Goal: Task Accomplishment & Management: Manage account settings

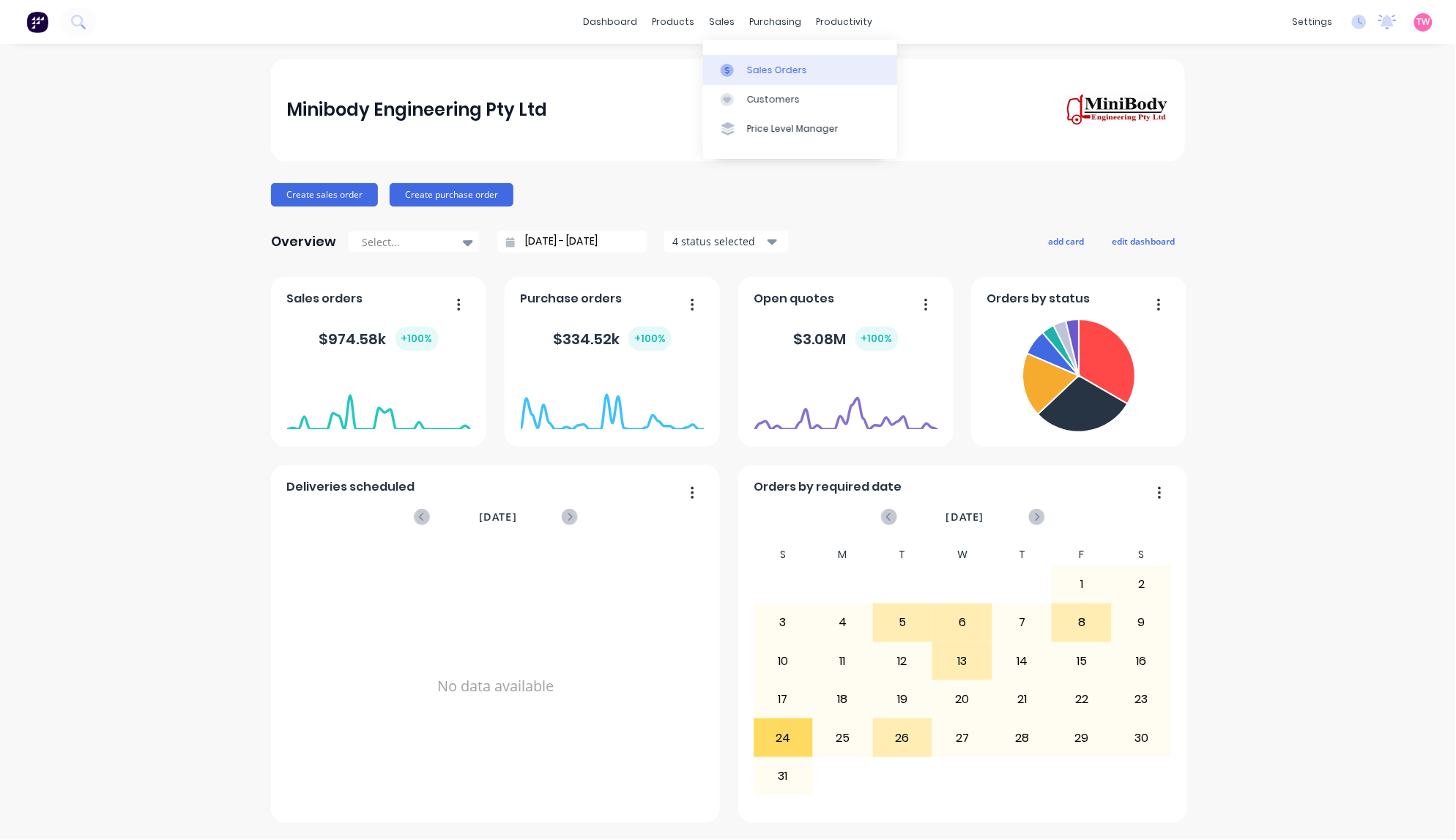
click at [775, 71] on div "Sales Orders" at bounding box center [777, 71] width 60 height 13
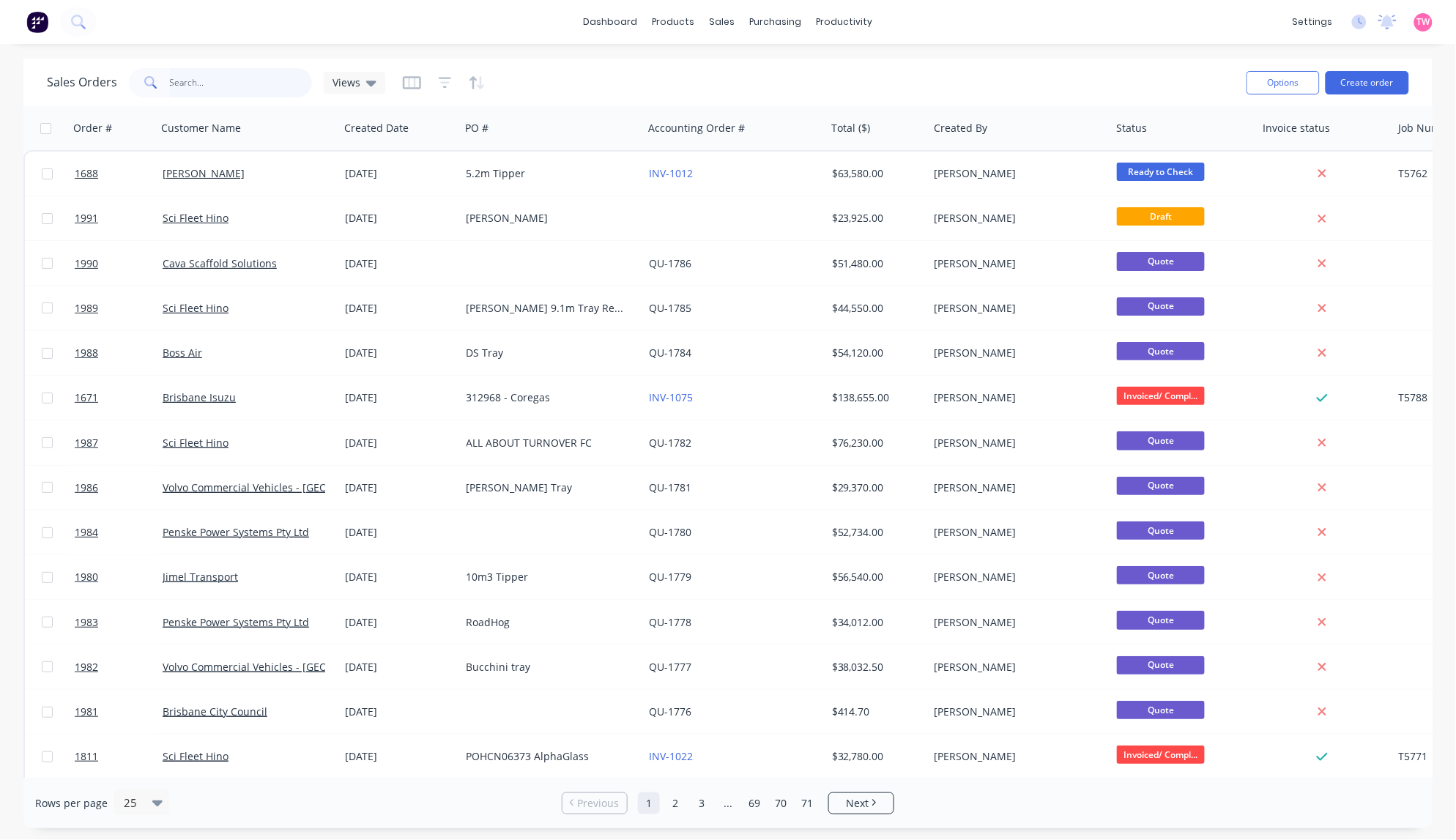
click at [234, 85] on input "text" at bounding box center [242, 83] width 143 height 30
type input "new porgera"
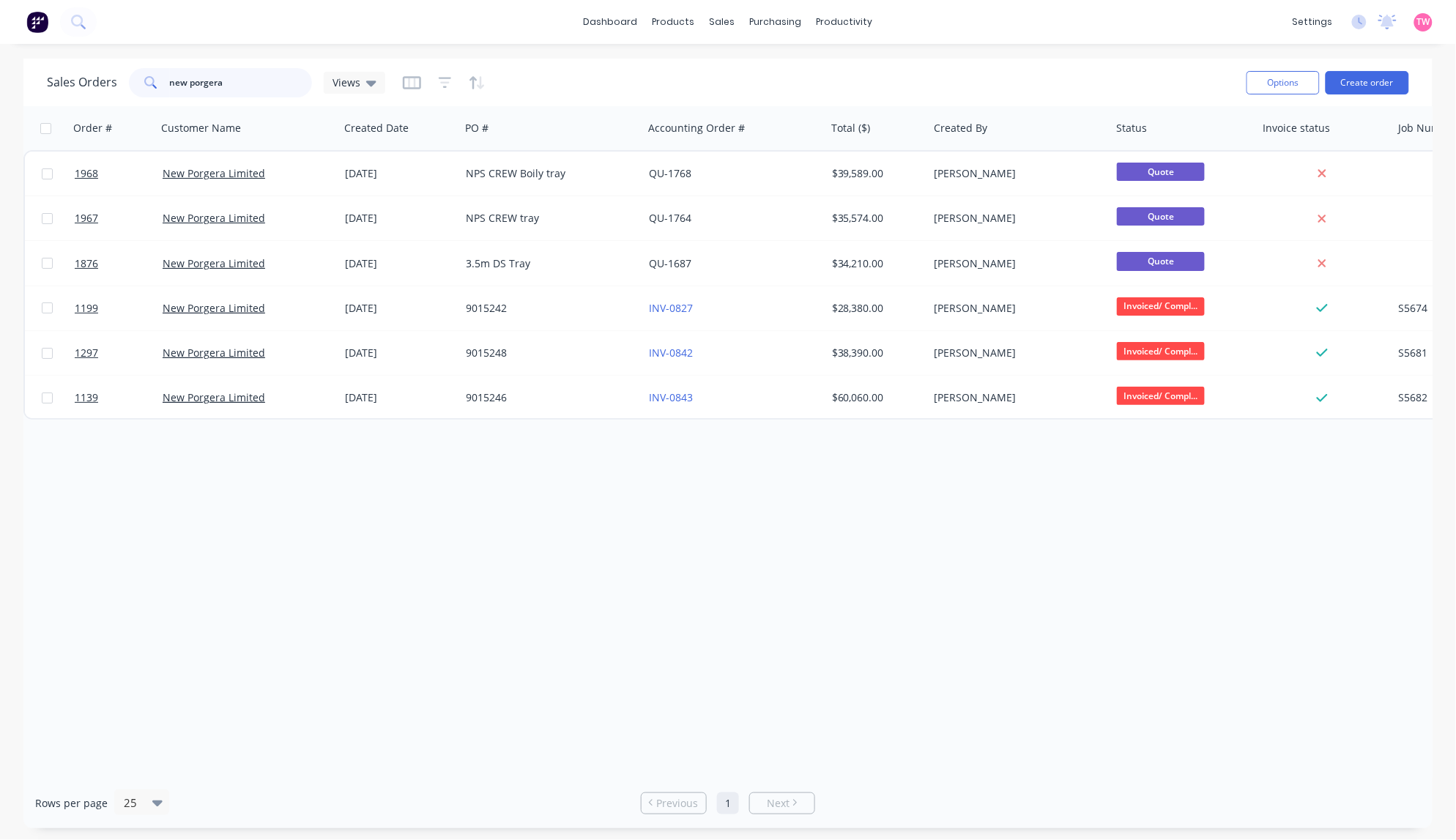
drag, startPoint x: 243, startPoint y: 85, endPoint x: 70, endPoint y: 88, distance: 173.0
click at [72, 88] on div "Sales Orders new porgera Views" at bounding box center [216, 83] width 338 height 30
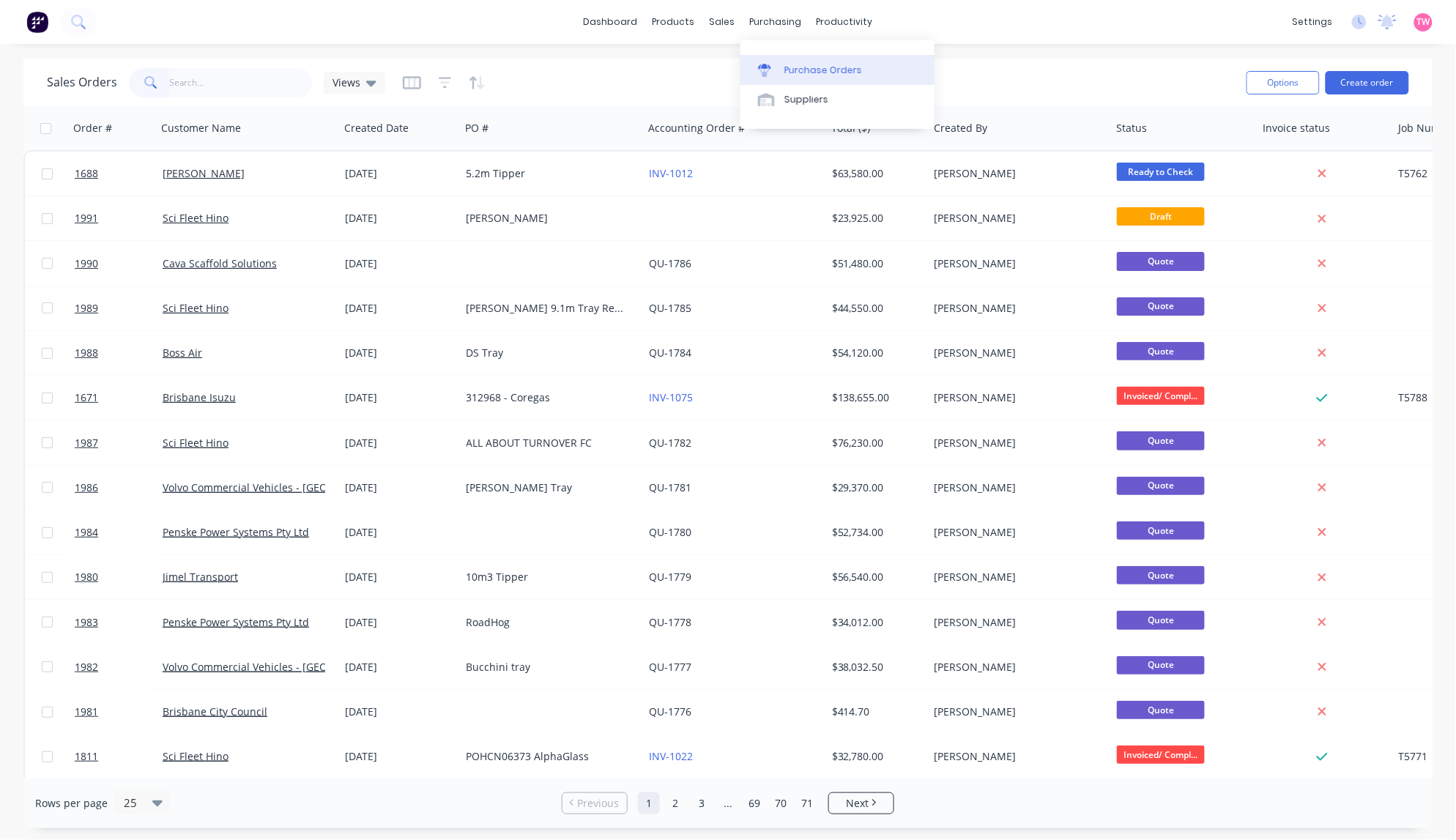
click at [815, 66] on div "Purchase Orders" at bounding box center [823, 71] width 78 height 13
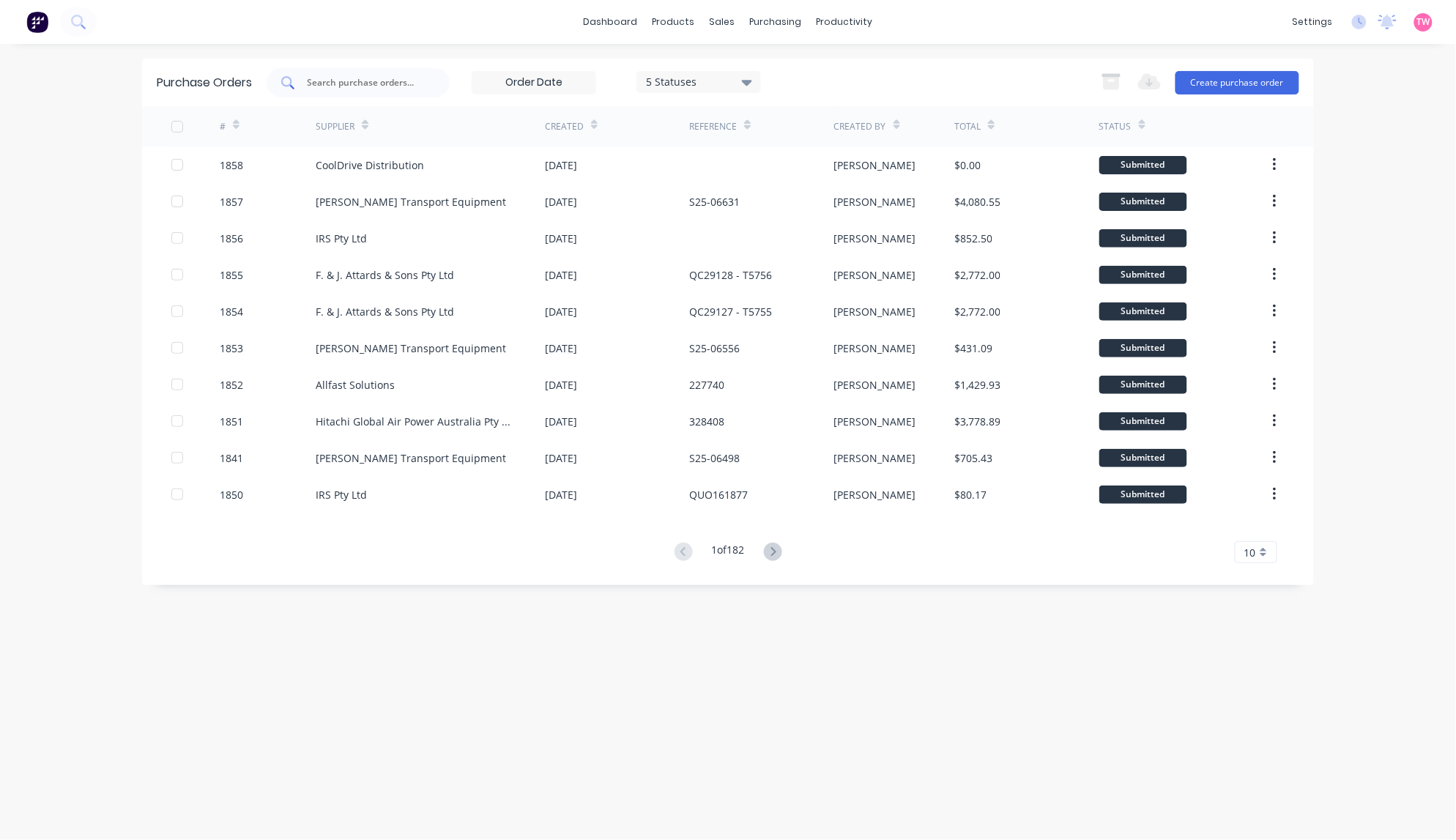
click at [385, 79] on input "text" at bounding box center [366, 83] width 122 height 15
click at [1253, 77] on button "Create purchase order" at bounding box center [1237, 82] width 124 height 23
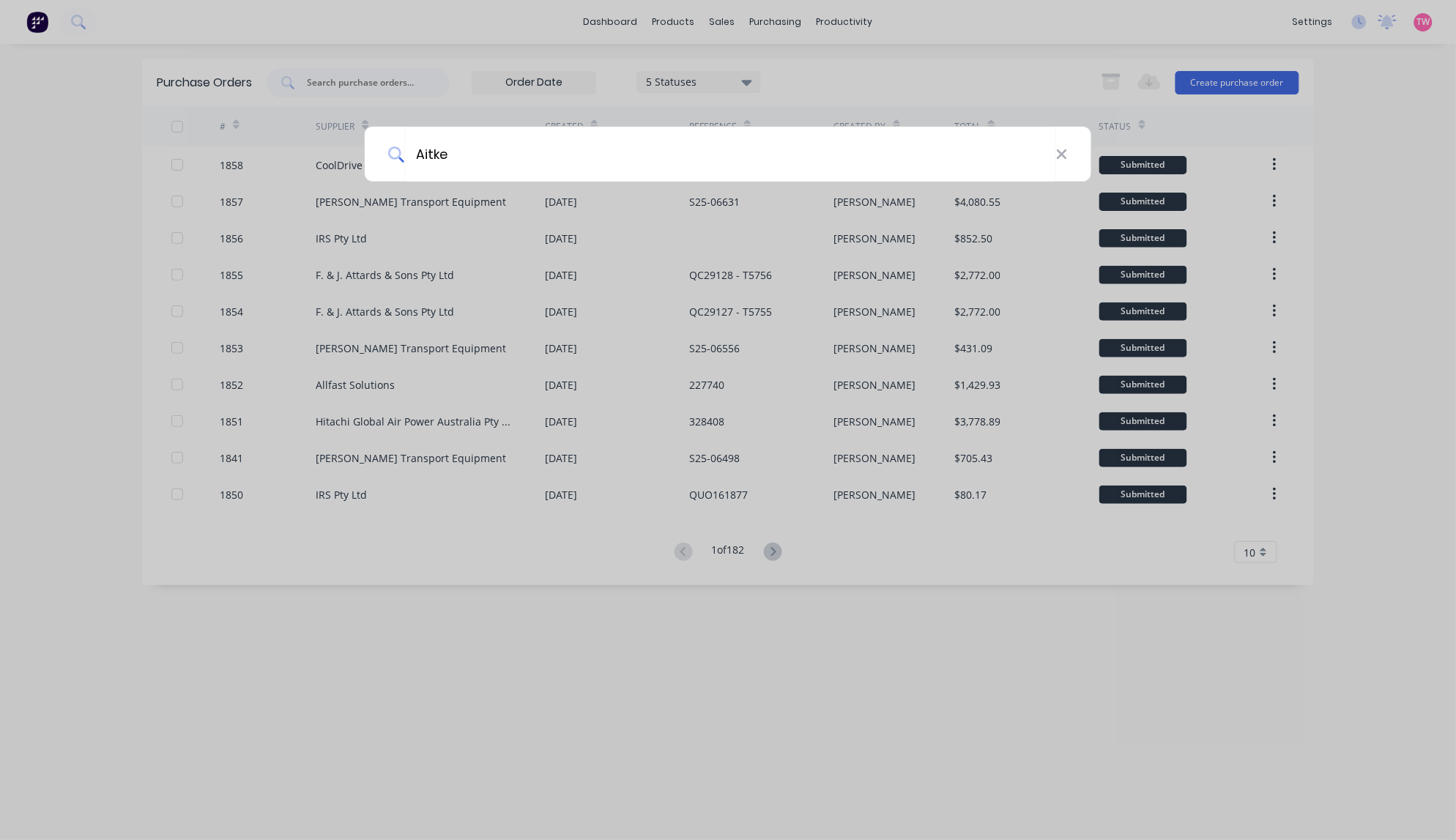
type input "[PERSON_NAME]"
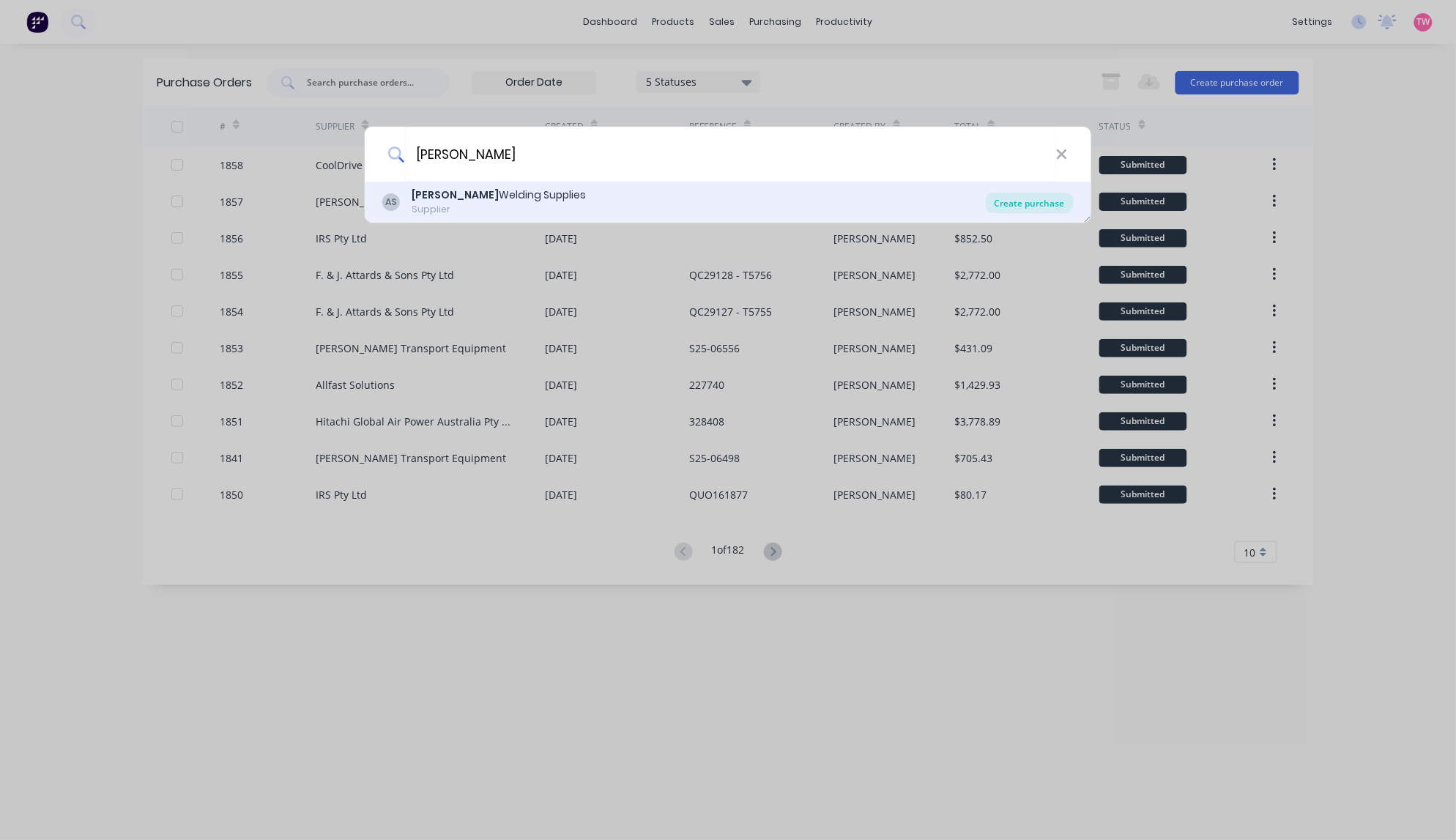
click at [1050, 205] on div "Create purchase" at bounding box center [1030, 203] width 88 height 20
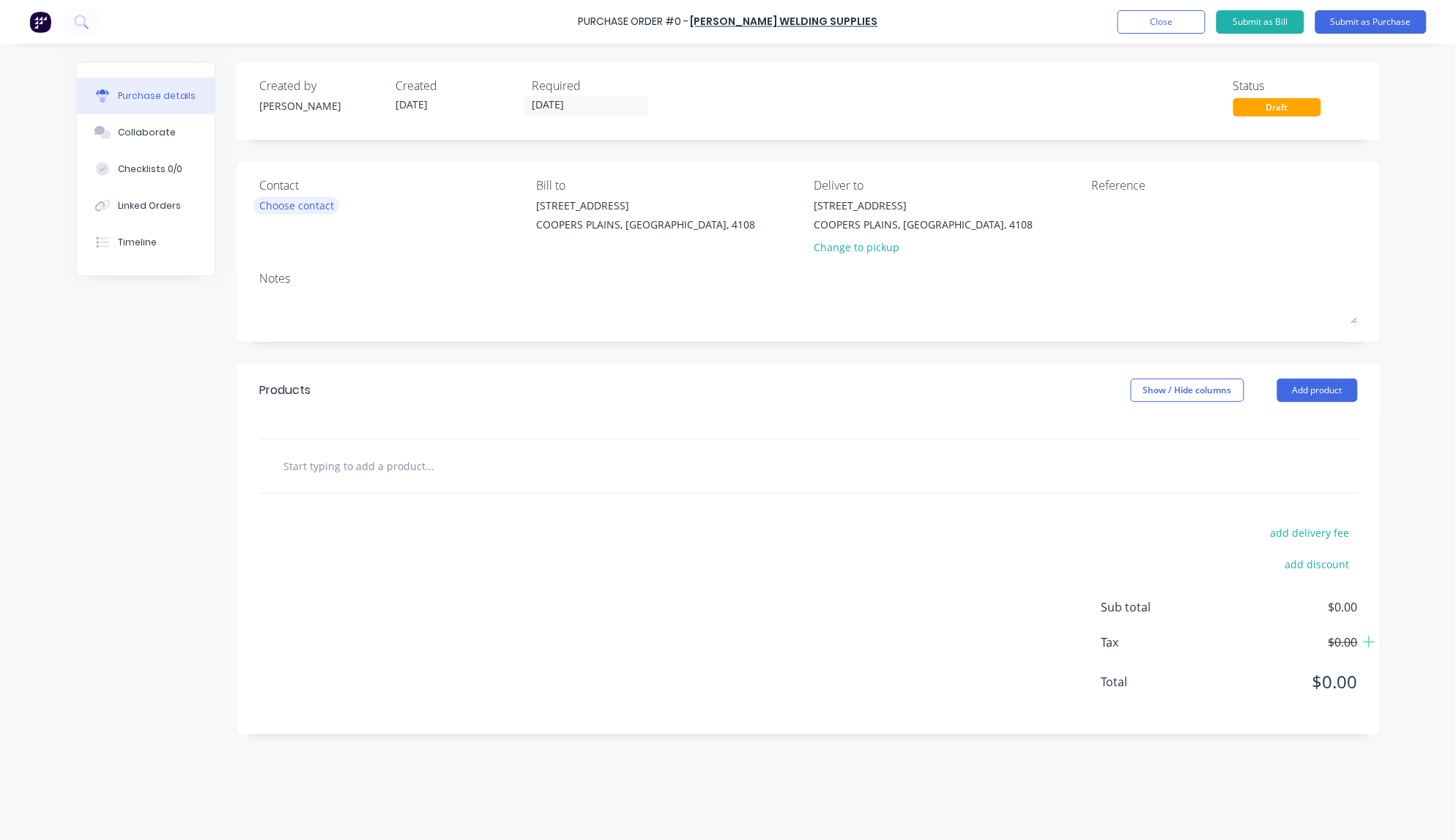
click at [277, 203] on div "Choose contact" at bounding box center [296, 205] width 74 height 16
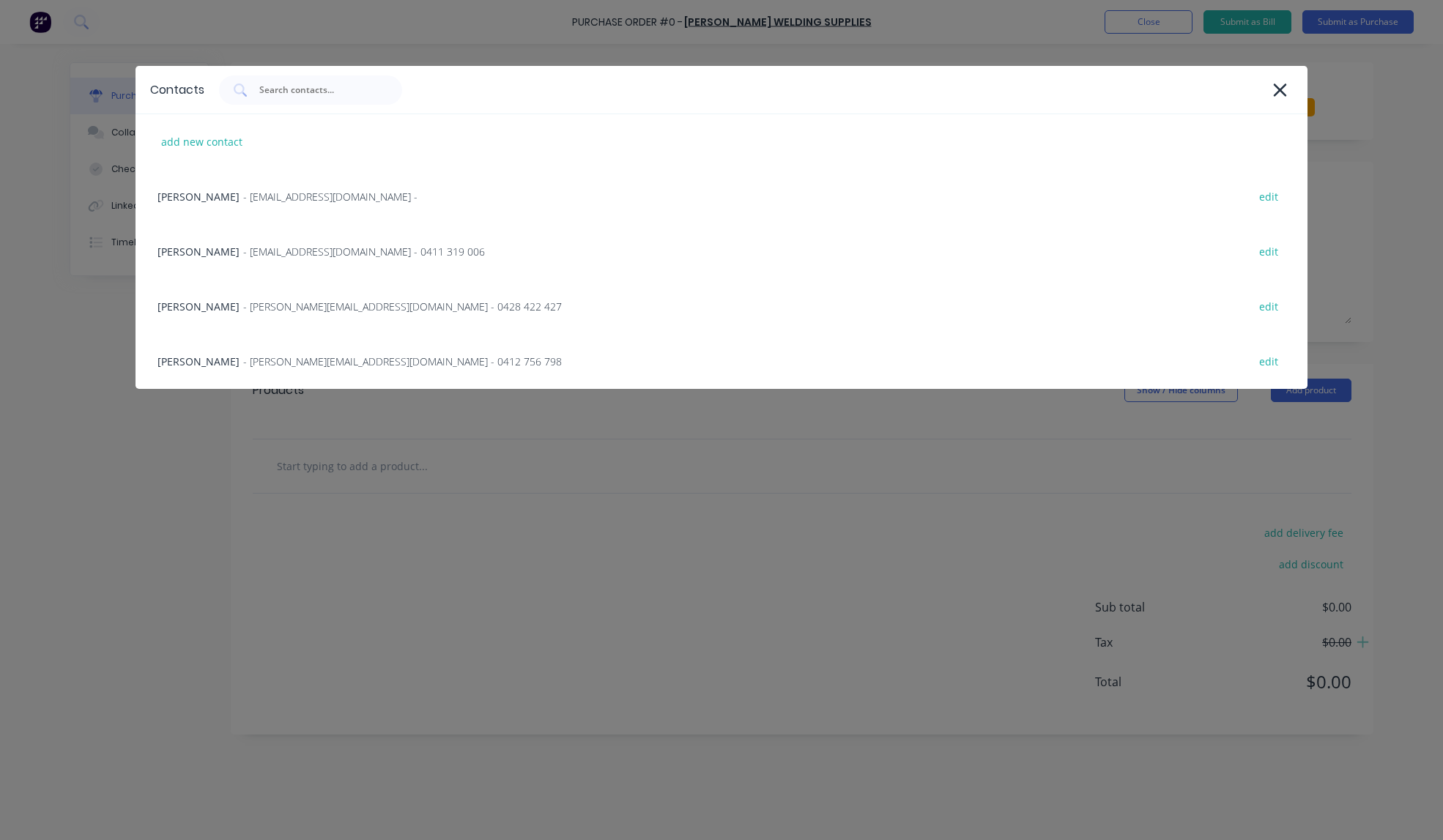
click at [141, 473] on div "Contacts add new contact [PERSON_NAME] - [EMAIL_ADDRESS][DOMAIN_NAME] - edit [P…" at bounding box center [721, 420] width 1443 height 840
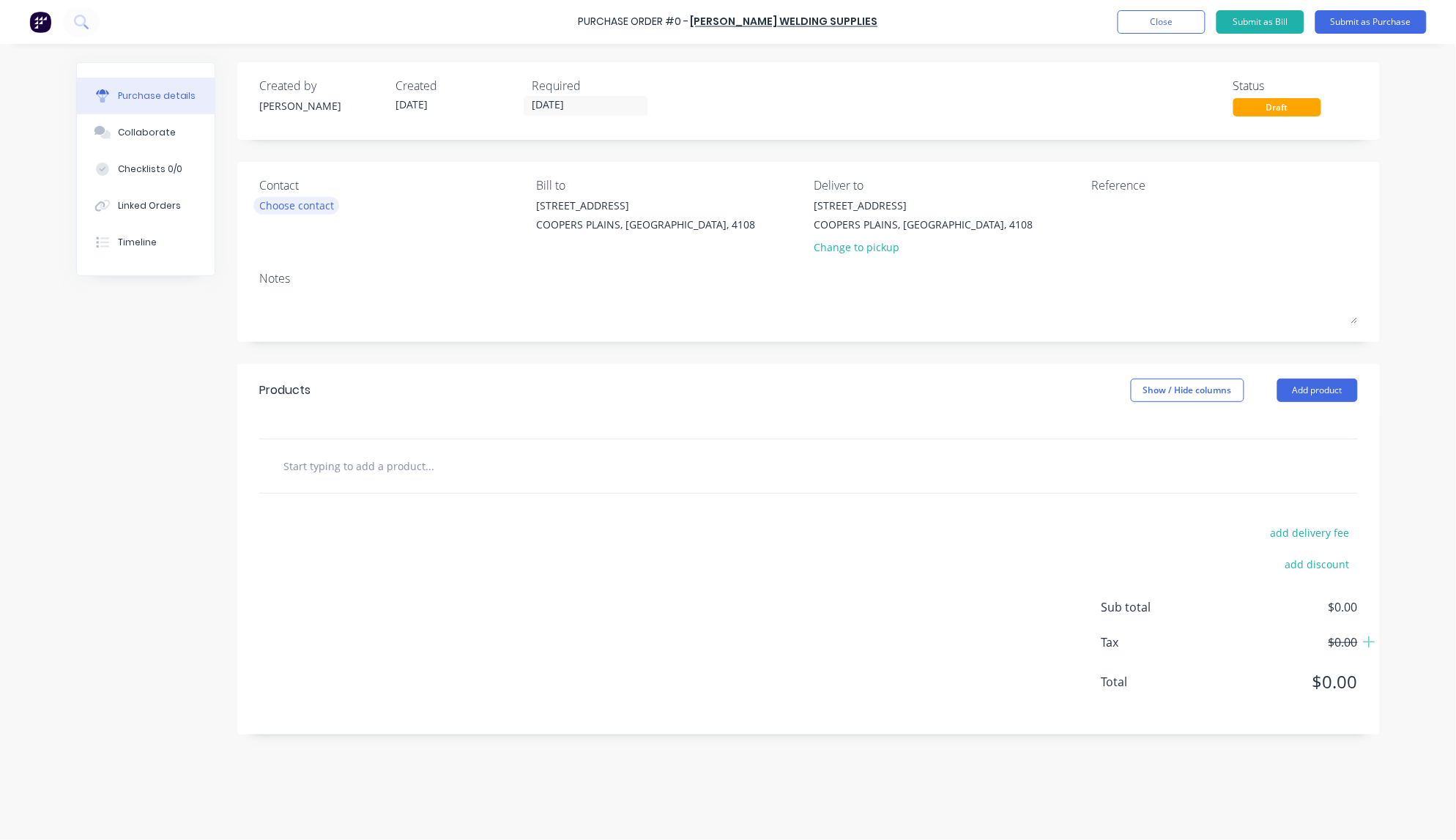
click at [298, 209] on div "Choose contact" at bounding box center [296, 205] width 74 height 16
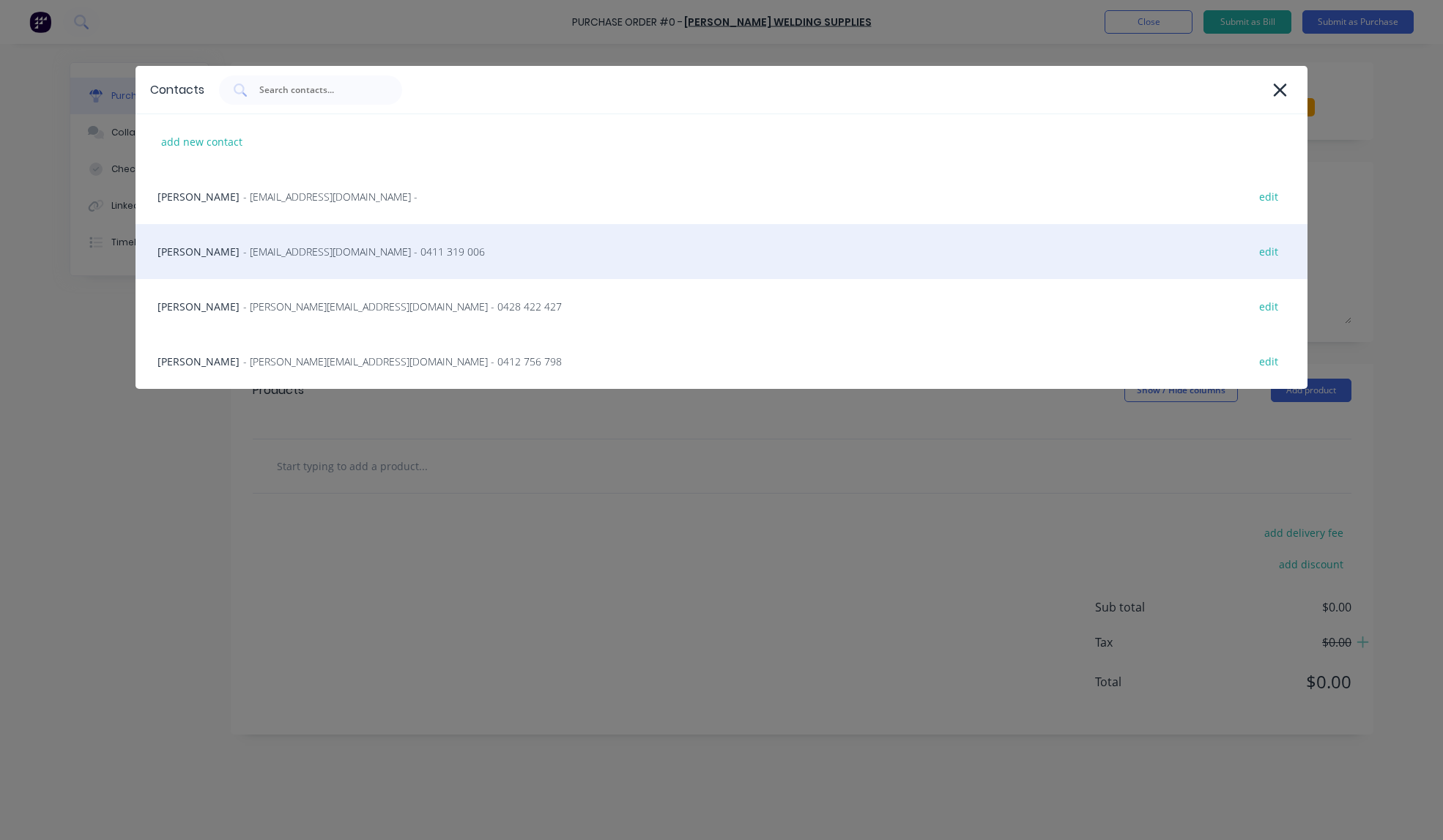
click at [243, 255] on span "- [EMAIL_ADDRESS][DOMAIN_NAME] - 0411 319 006" at bounding box center [364, 251] width 242 height 16
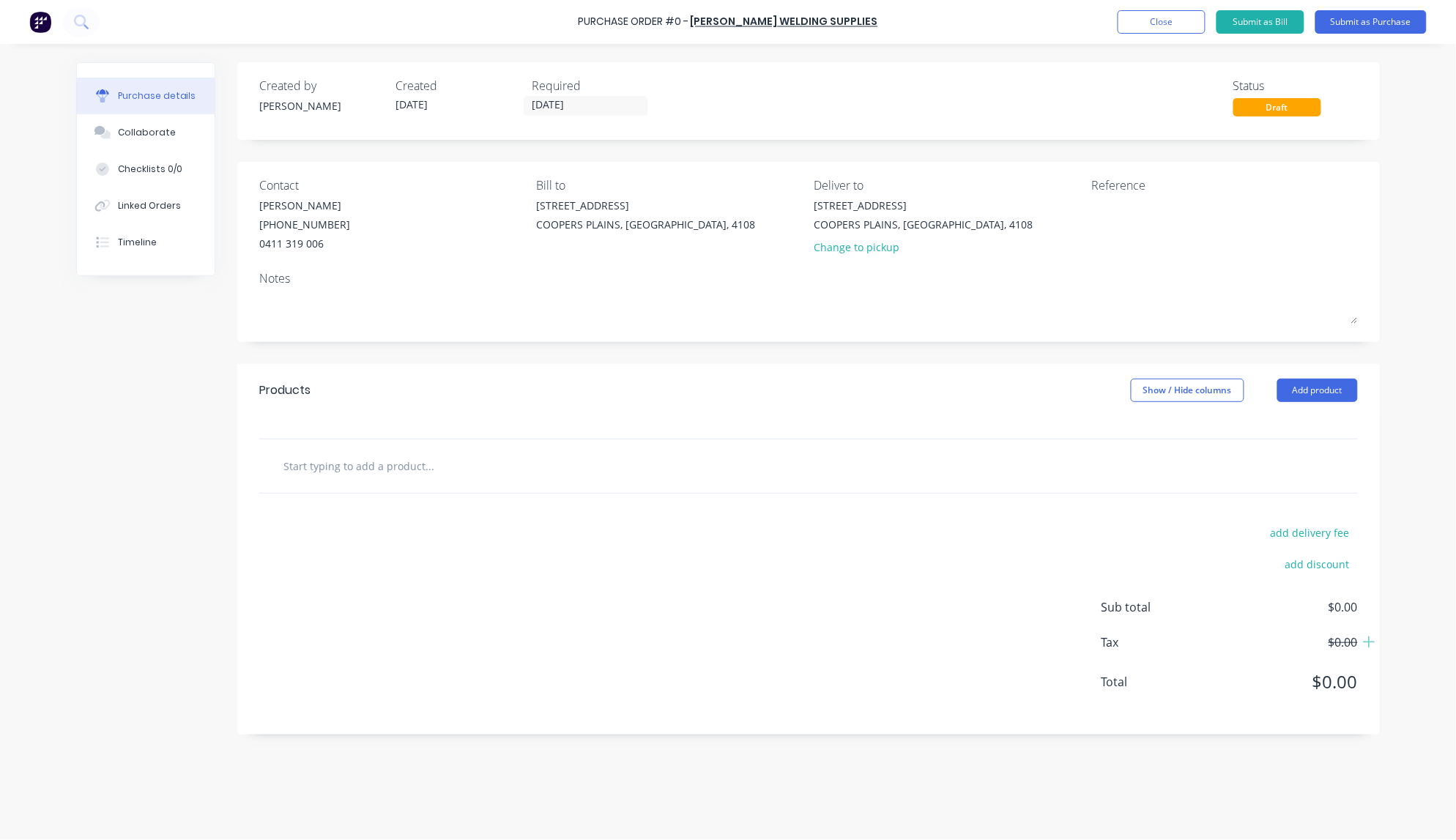
click at [413, 475] on input "text" at bounding box center [428, 466] width 293 height 30
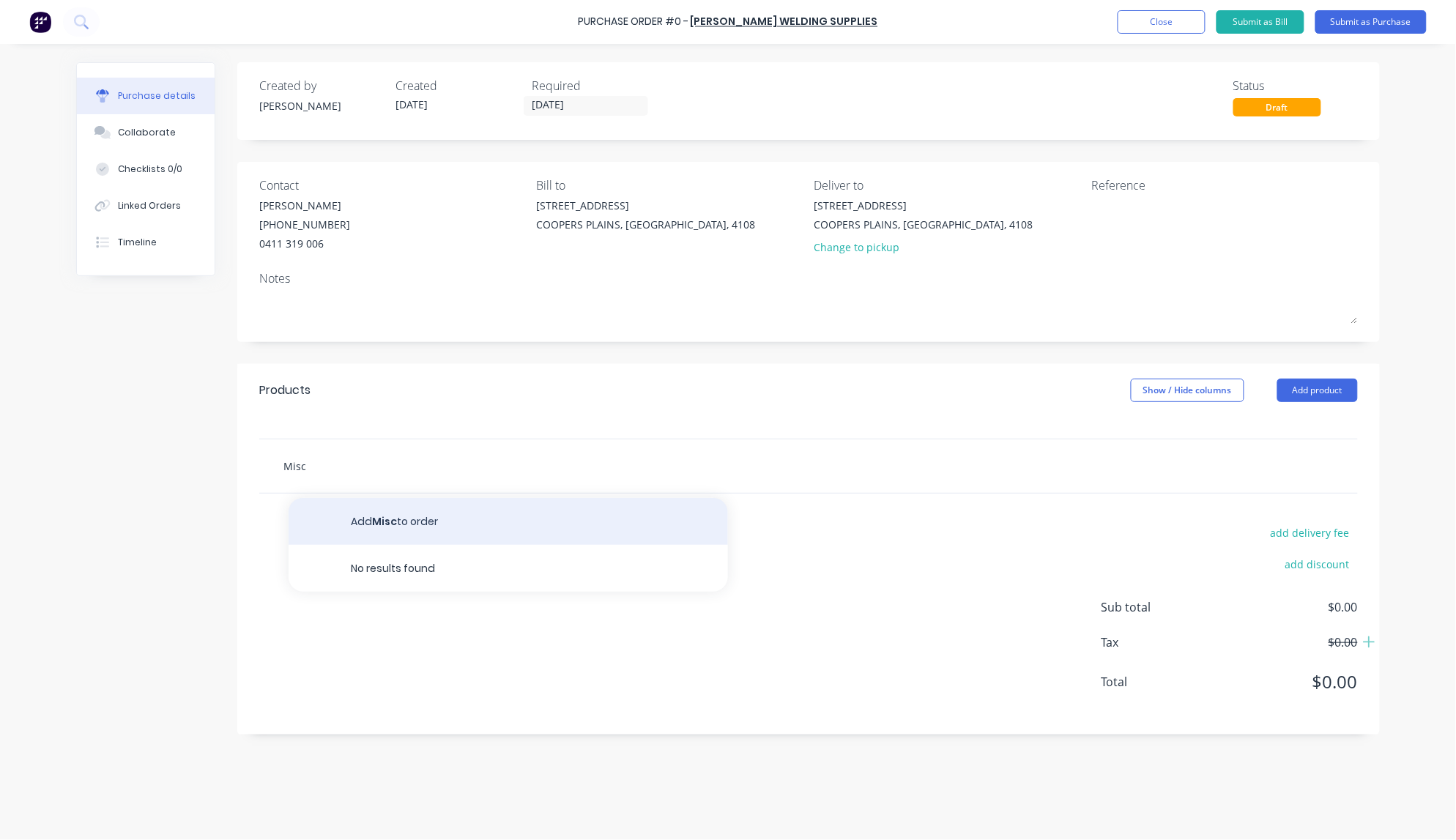
type input "Misc"
click at [406, 530] on button "Add Misc to order" at bounding box center [508, 521] width 439 height 46
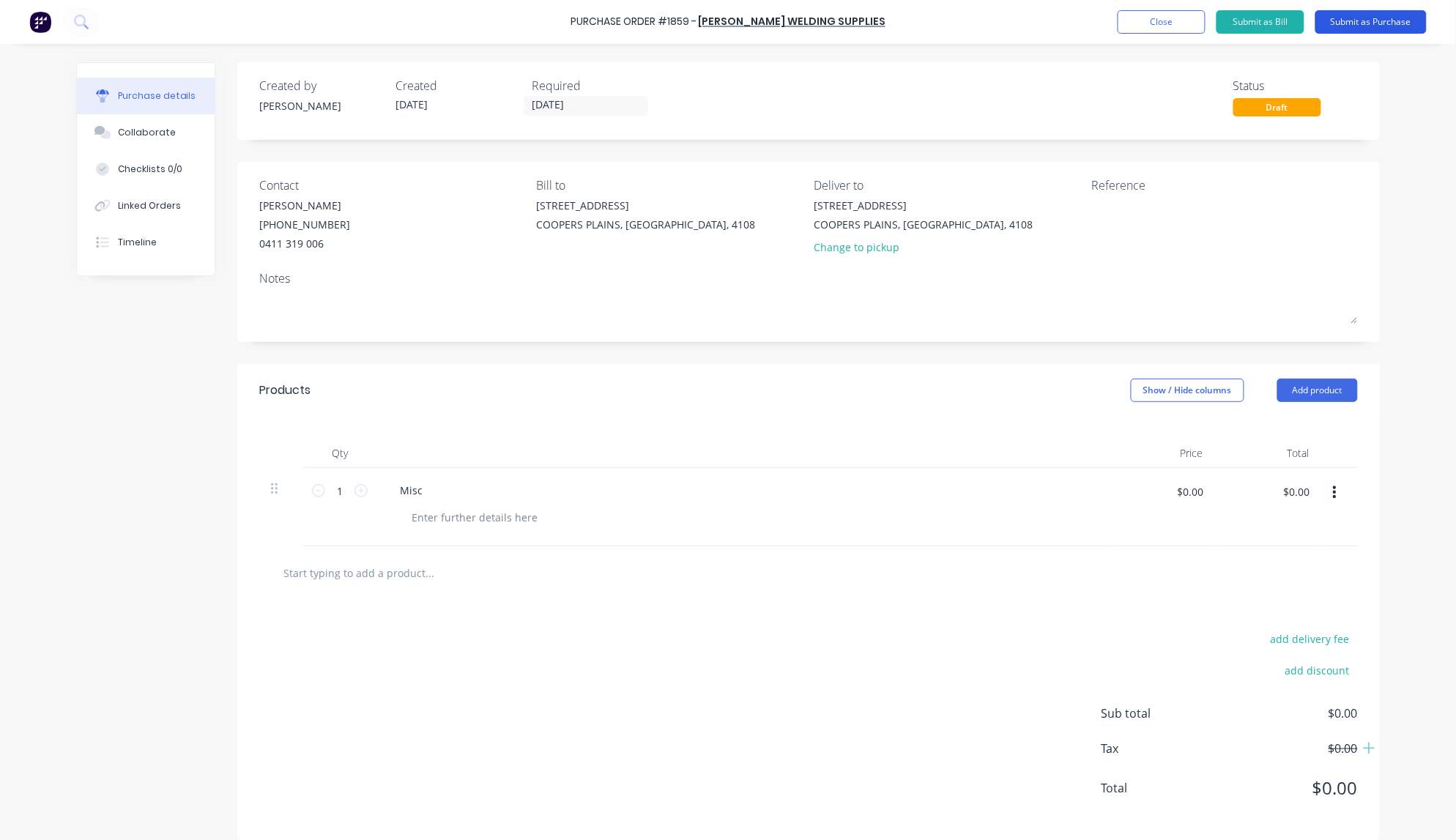
click at [1375, 23] on button "Submit as Purchase" at bounding box center [1371, 21] width 111 height 23
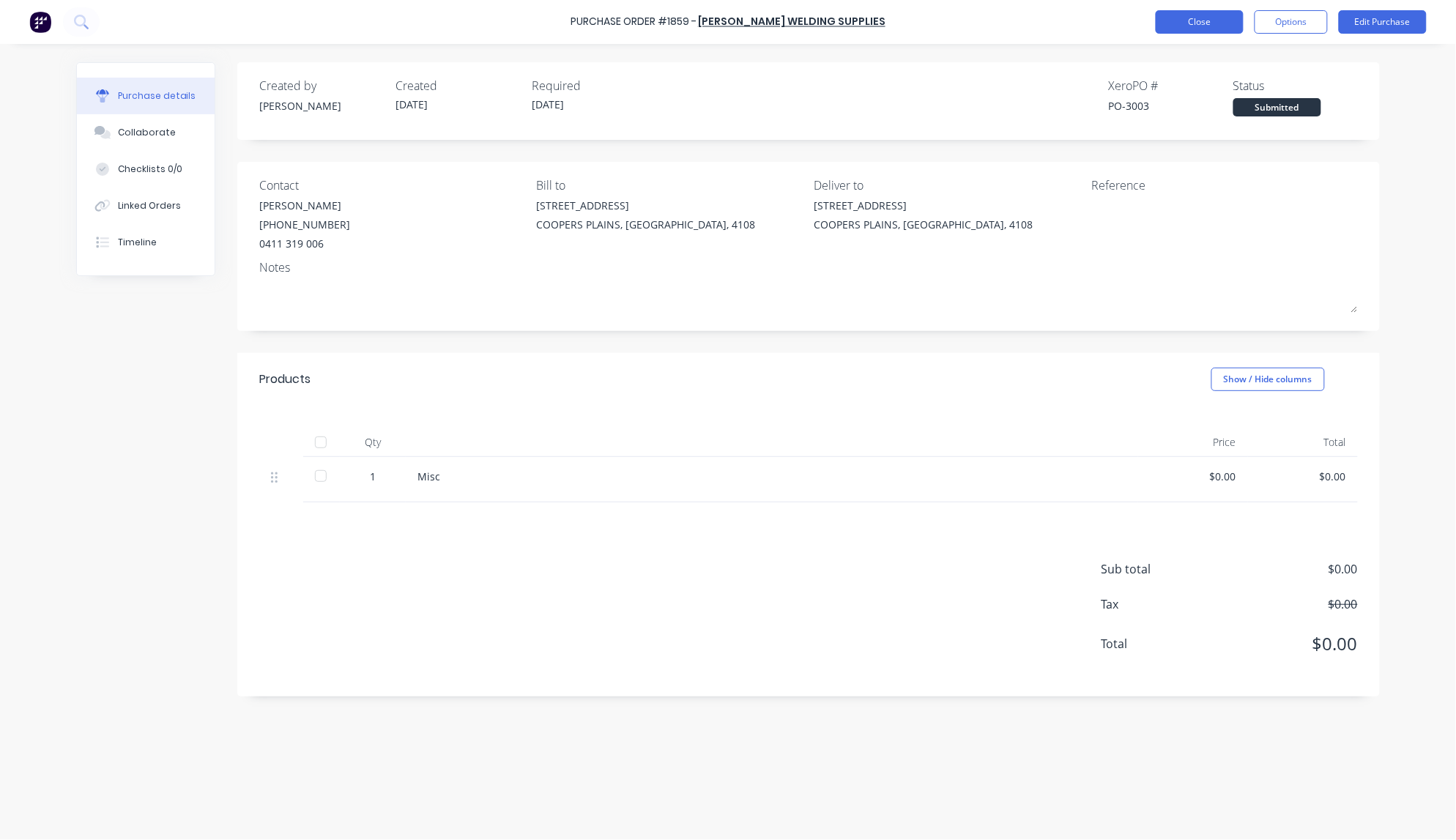
click at [1206, 22] on button "Close" at bounding box center [1200, 21] width 88 height 23
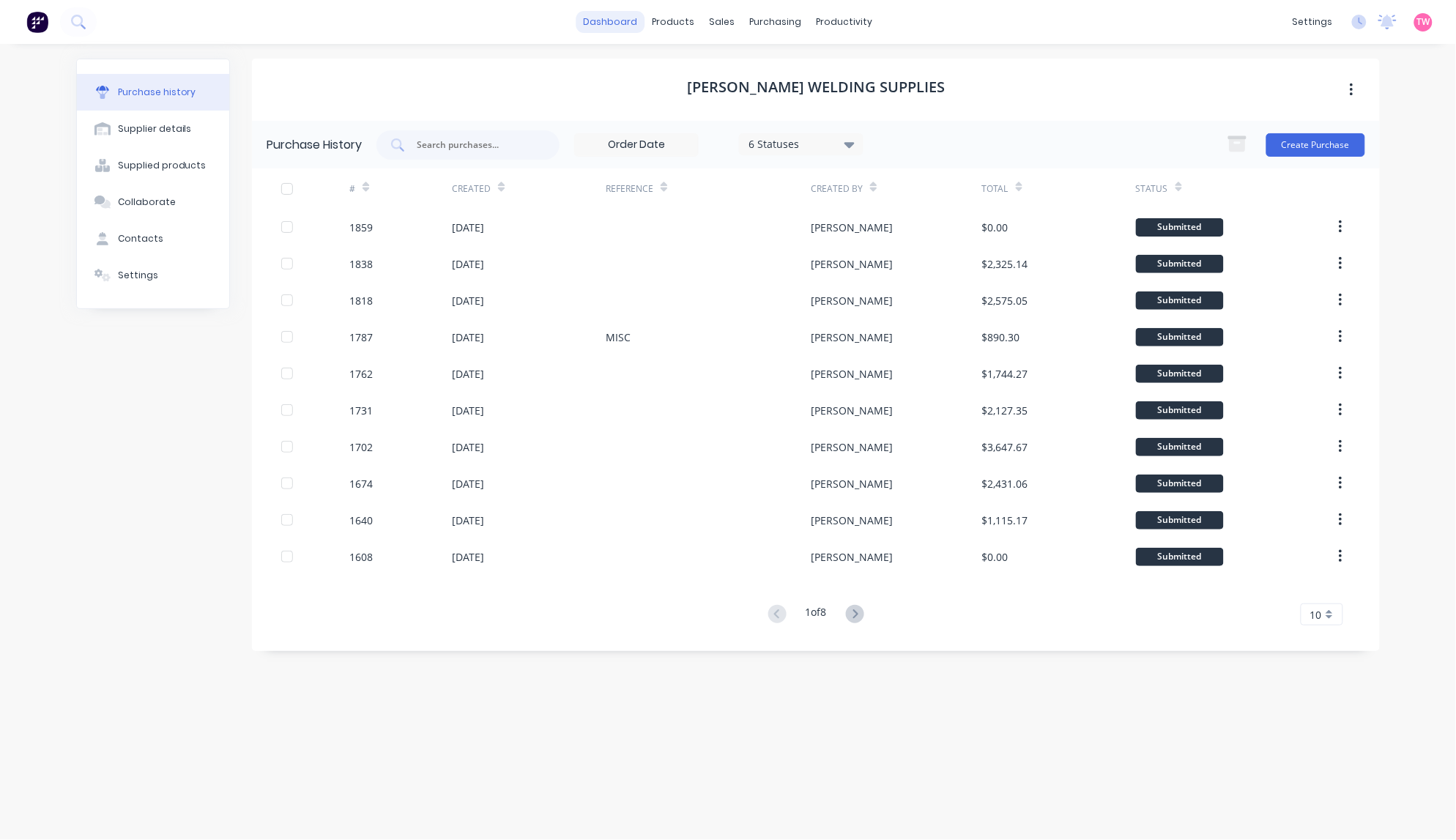
click at [615, 24] on link "dashboard" at bounding box center [610, 22] width 69 height 22
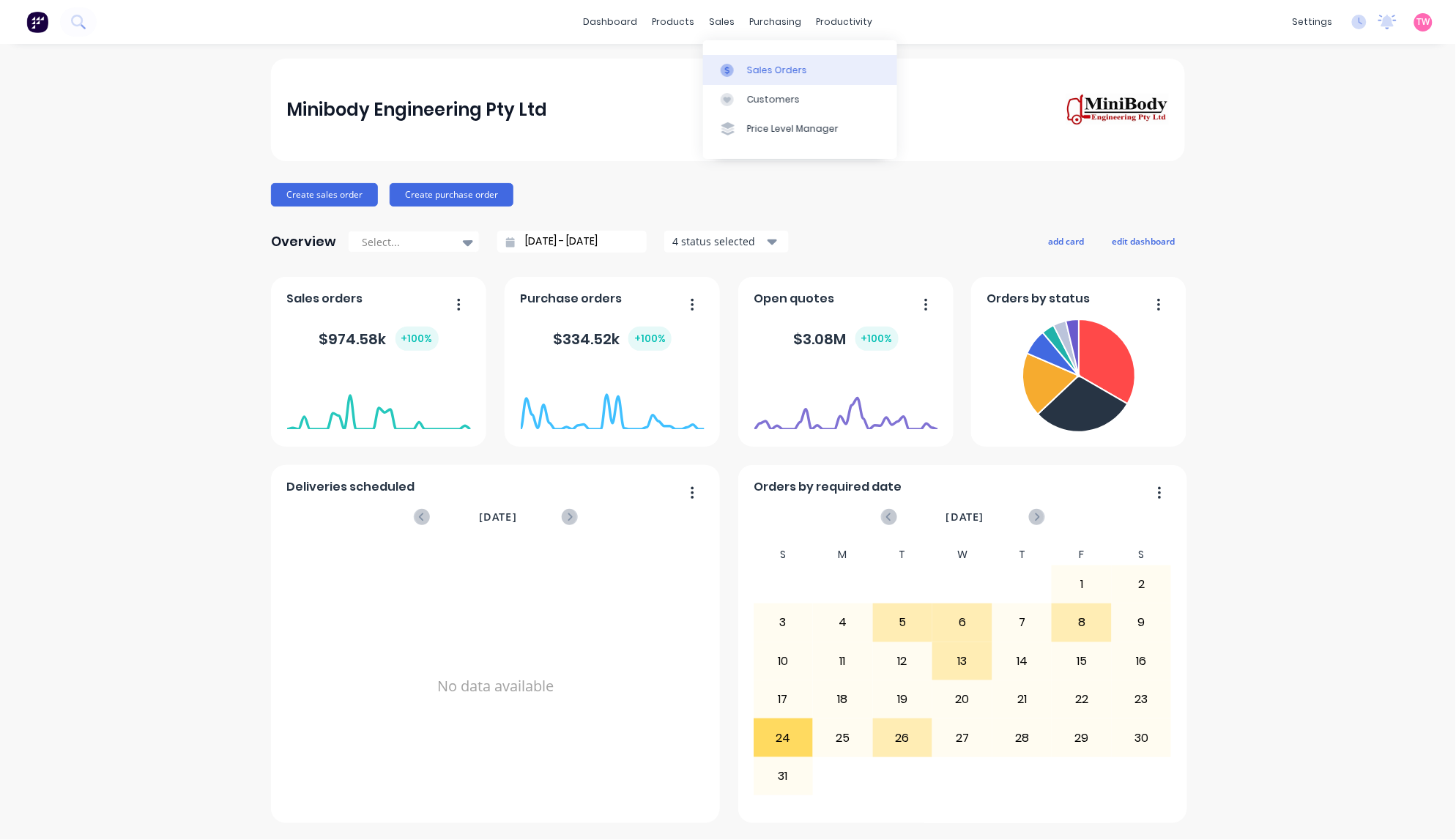
click at [771, 78] on link "Sales Orders" at bounding box center [800, 70] width 194 height 30
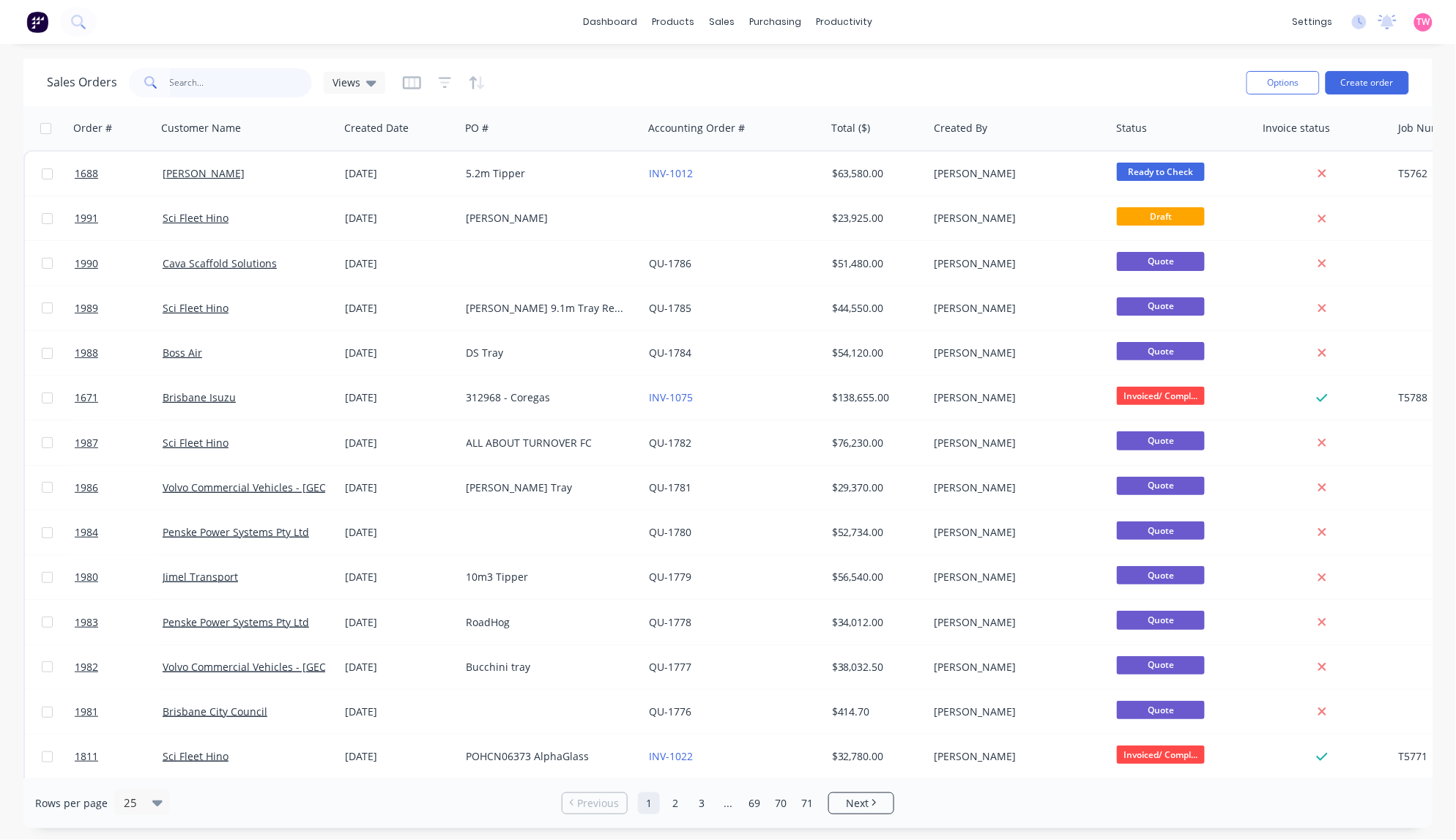
click at [231, 82] on input "text" at bounding box center [242, 83] width 143 height 30
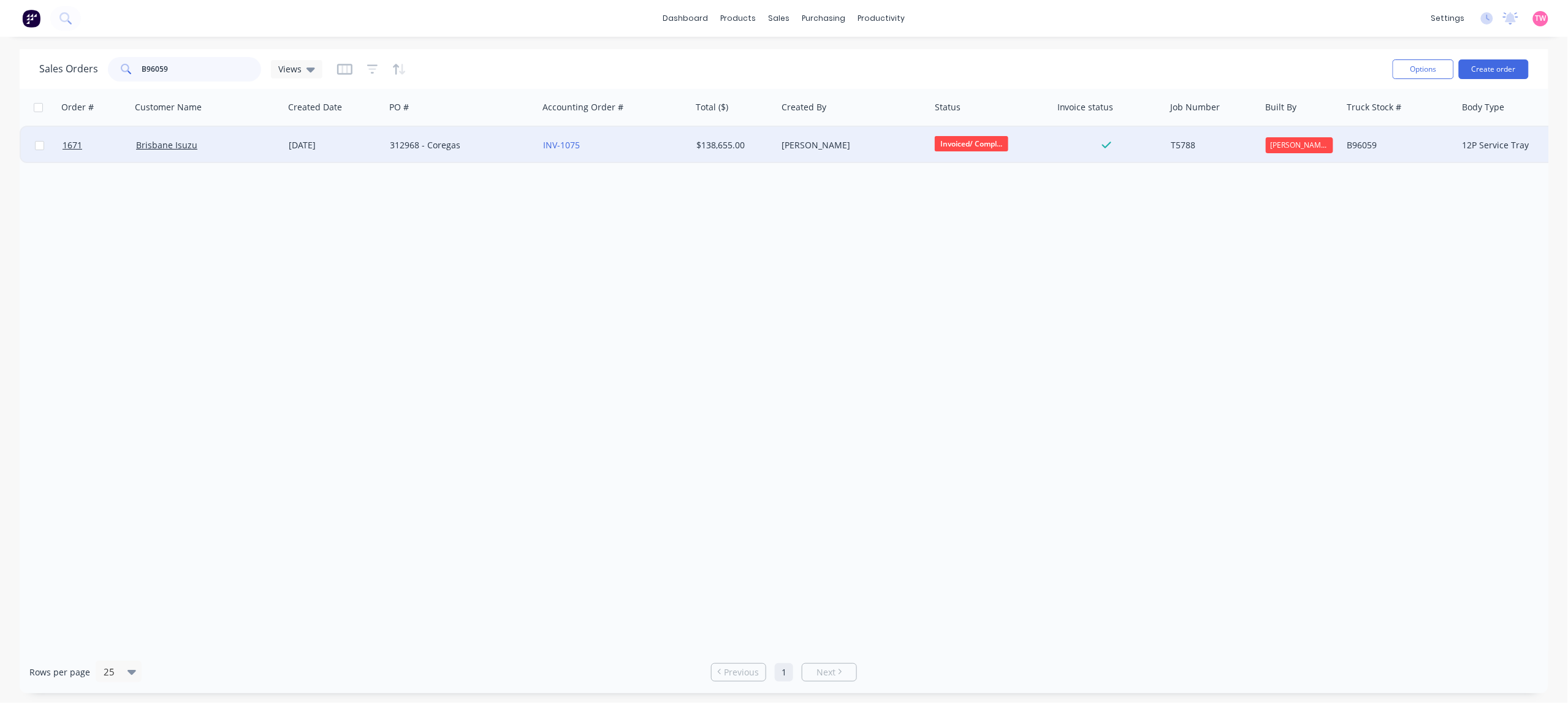
type input "B96059"
click at [233, 149] on div "Brisbane Isuzu" at bounding box center [204, 145] width 136 height 12
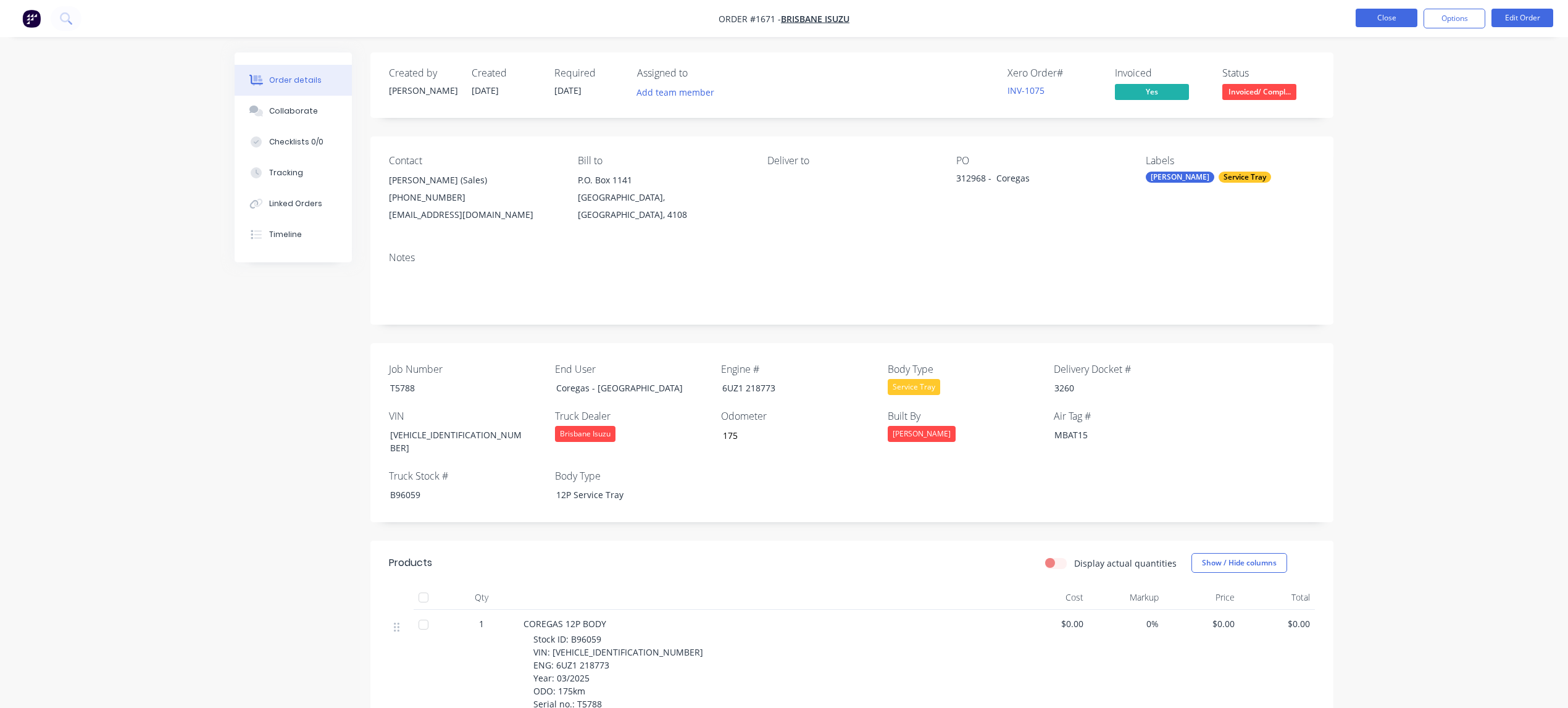
click at [1227, 22] on button "Close" at bounding box center [1386, 18] width 62 height 19
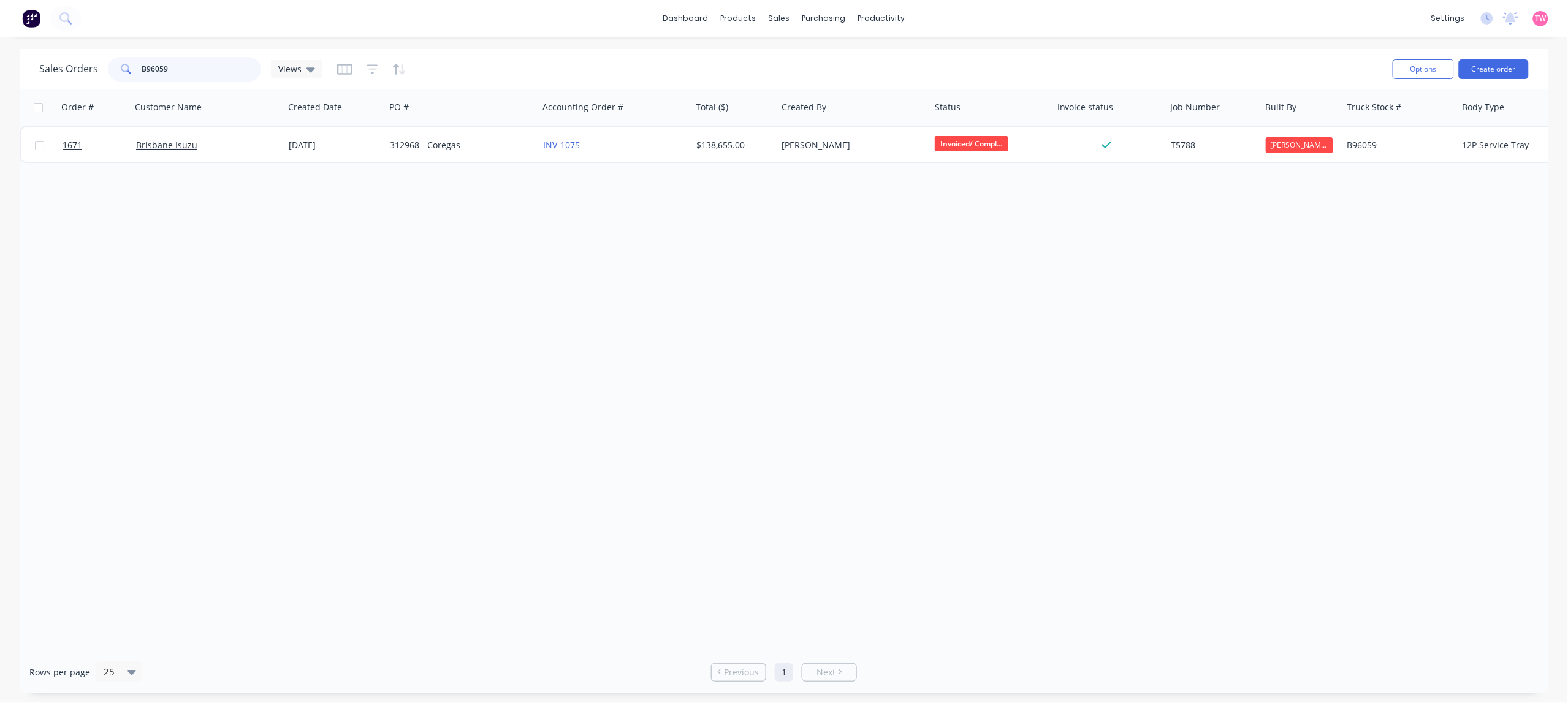
drag, startPoint x: 231, startPoint y: 68, endPoint x: 35, endPoint y: 68, distance: 196.0
click at [39, 69] on div "Sales Orders B96059 Views" at bounding box center [180, 69] width 283 height 25
click at [311, 74] on icon at bounding box center [310, 68] width 9 height 13
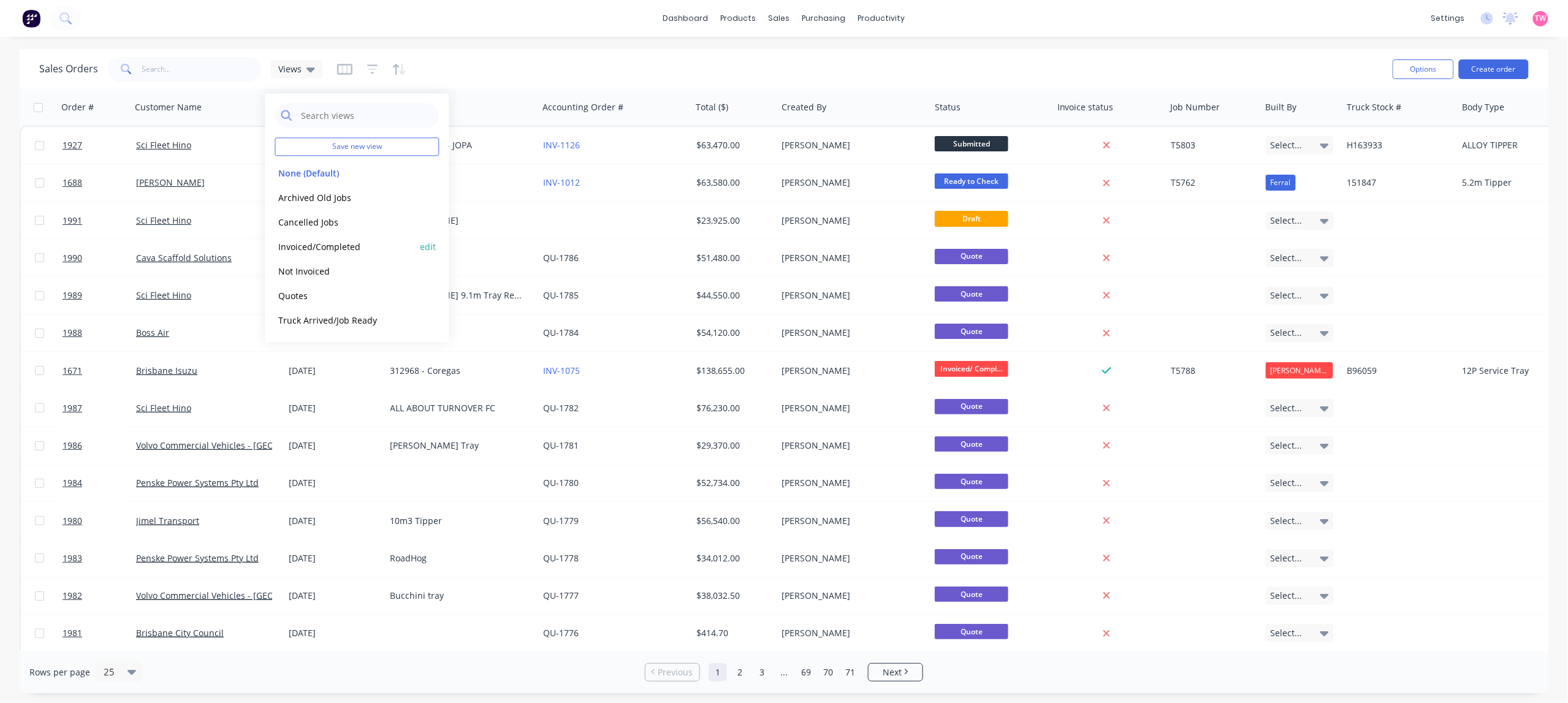
click at [340, 240] on button "Invoiced/Completed" at bounding box center [345, 247] width 140 height 14
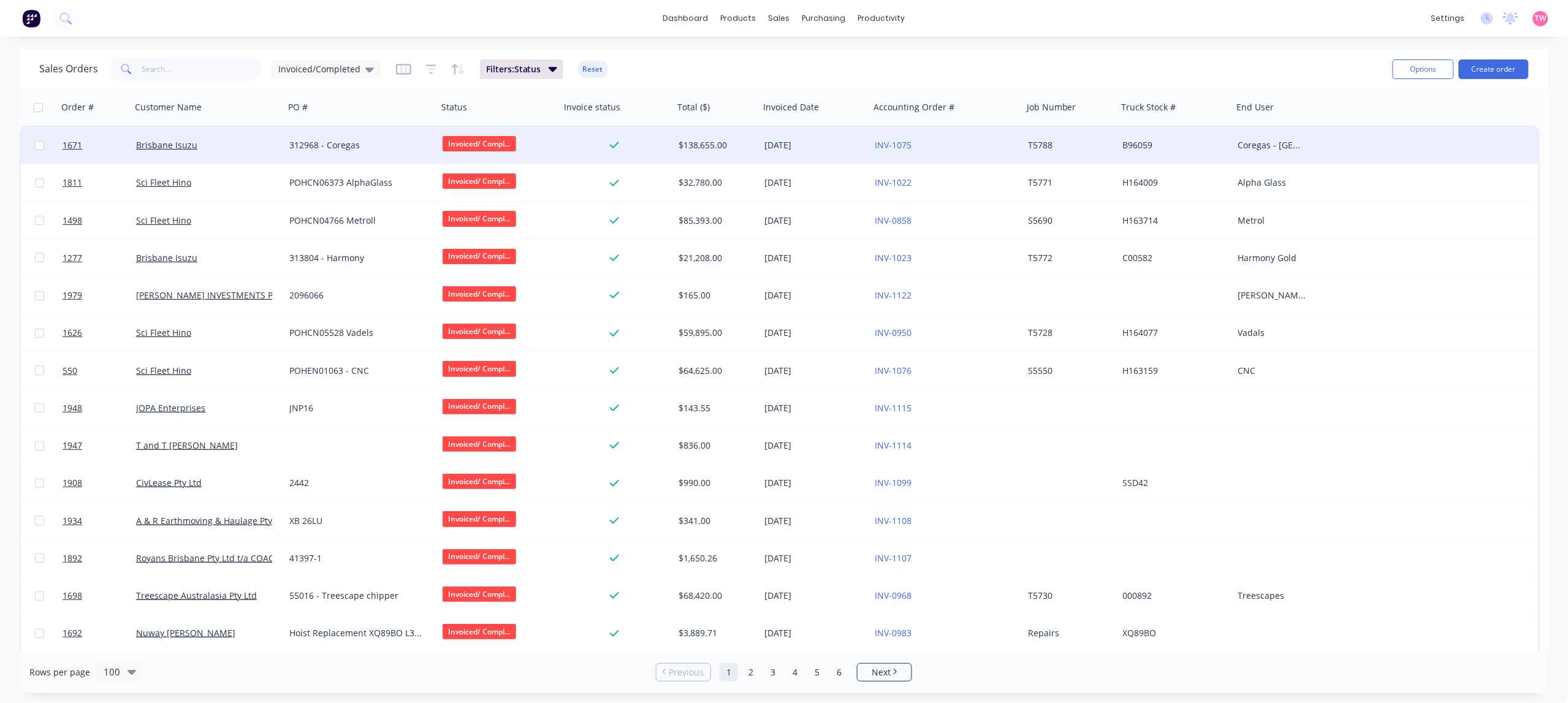
click at [464, 142] on span "Invoiced/ Compl..." at bounding box center [479, 144] width 74 height 16
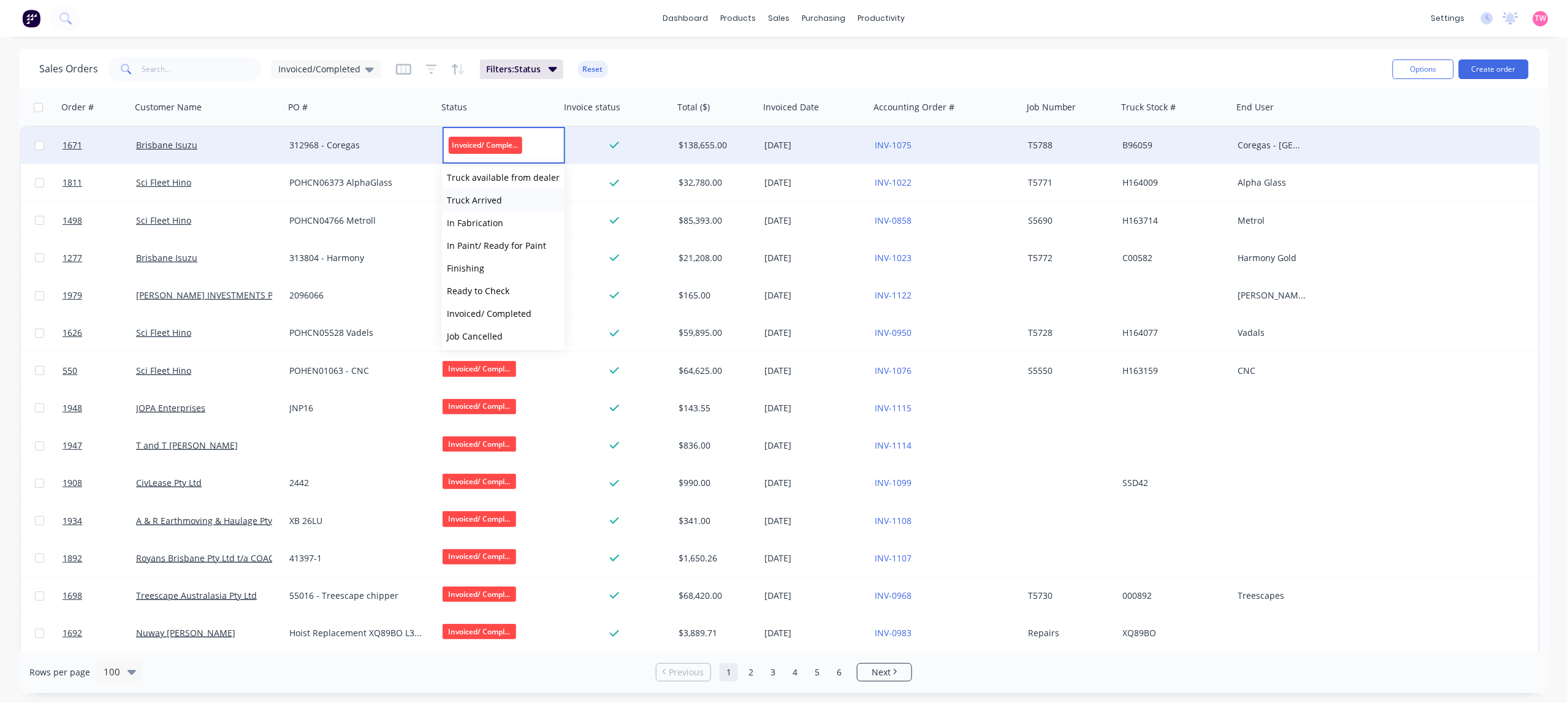
scroll to position [75, 0]
click at [173, 72] on input "text" at bounding box center [202, 69] width 120 height 25
